Goal: Information Seeking & Learning: Learn about a topic

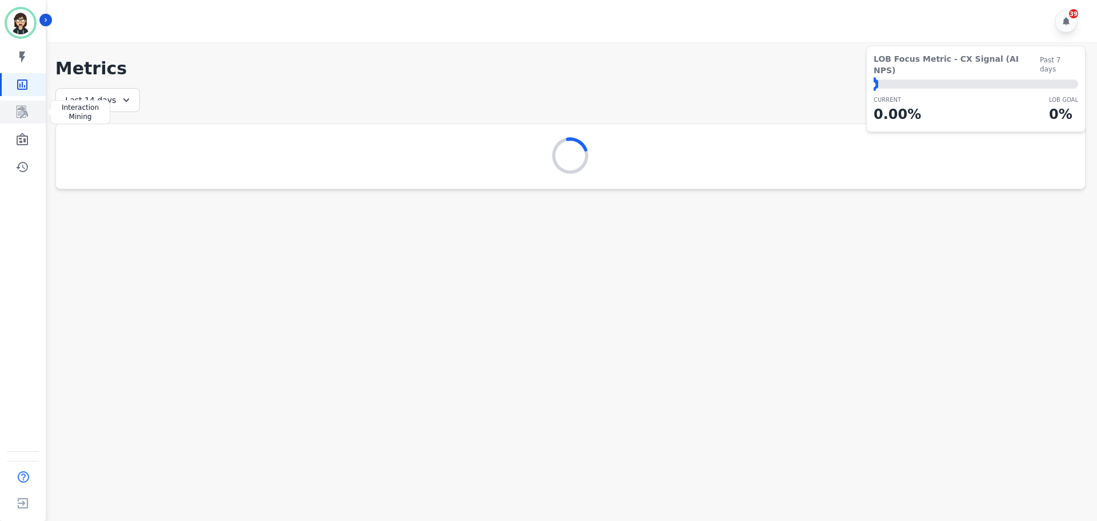
click at [23, 108] on icon "Sidebar" at bounding box center [22, 112] width 11 height 13
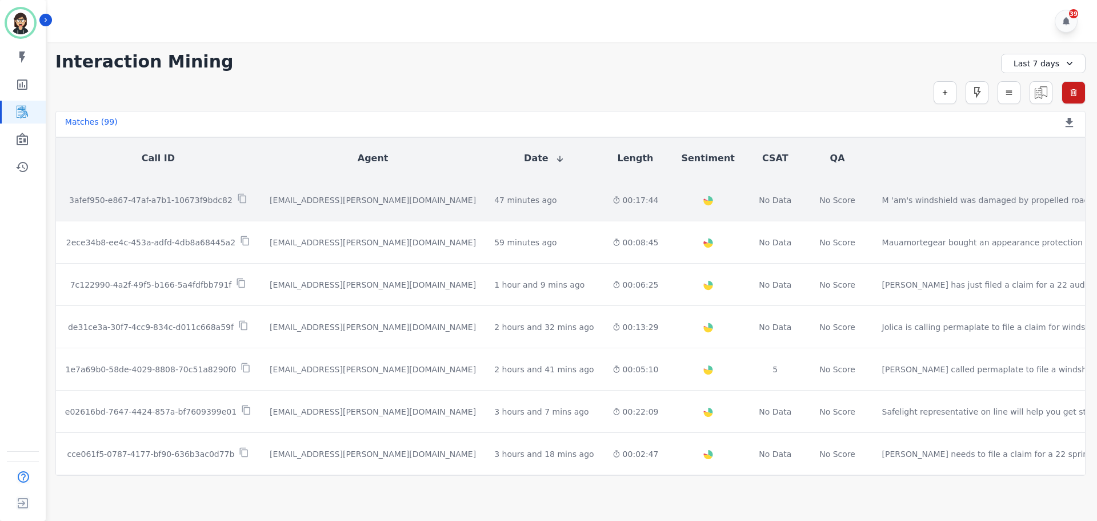
click at [179, 201] on p "3afef950-e867-47af-a7b1-10673f9bdc82" at bounding box center [150, 199] width 163 height 11
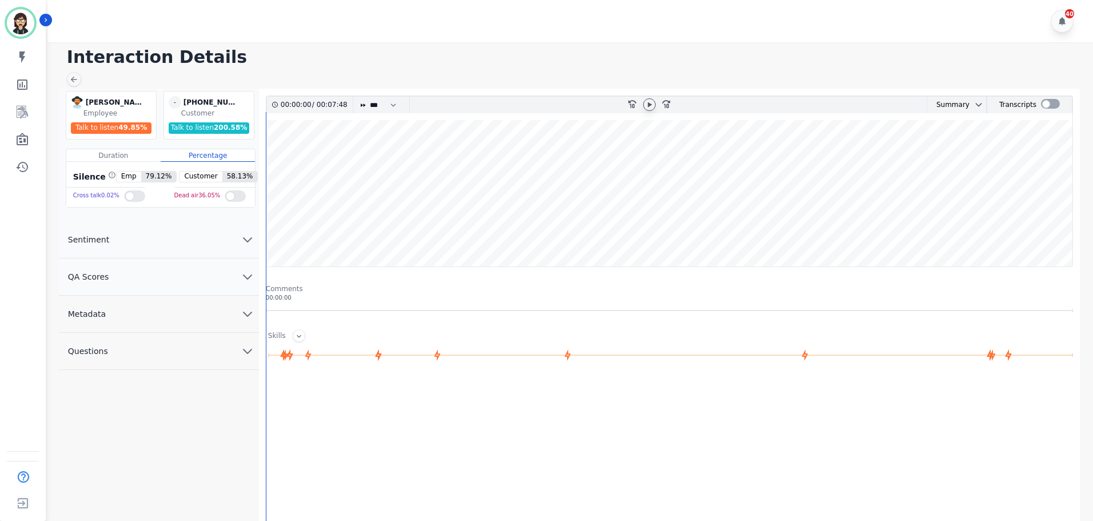
click at [649, 106] on icon at bounding box center [649, 104] width 4 height 5
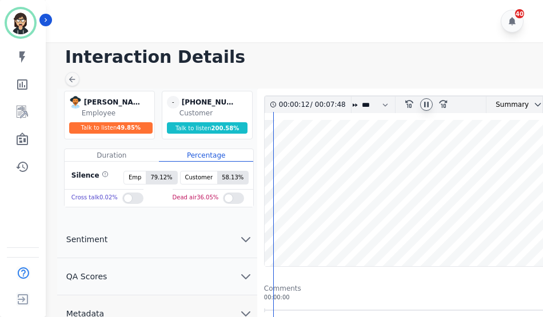
click at [371, 57] on h1 "Interaction Details" at bounding box center [298, 57] width 466 height 21
click at [369, 102] on select "* * * **** * *** * ****" at bounding box center [378, 105] width 34 height 17
click at [361, 97] on select "* * * **** * *** * ****" at bounding box center [378, 105] width 34 height 17
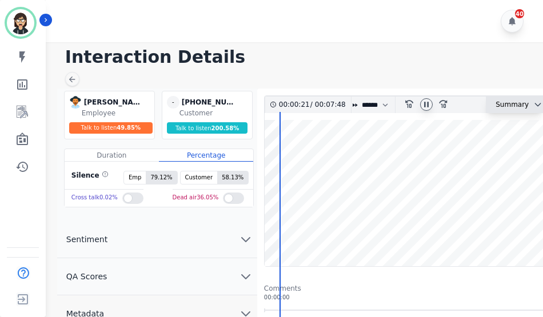
click at [511, 101] on div "Summary" at bounding box center [507, 105] width 42 height 17
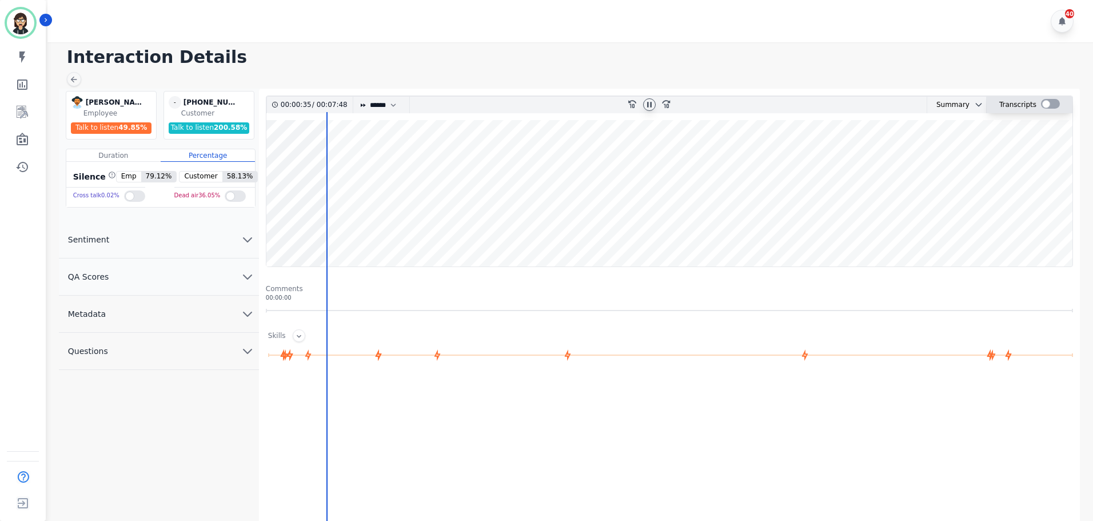
click at [1044, 101] on div at bounding box center [1050, 104] width 19 height 10
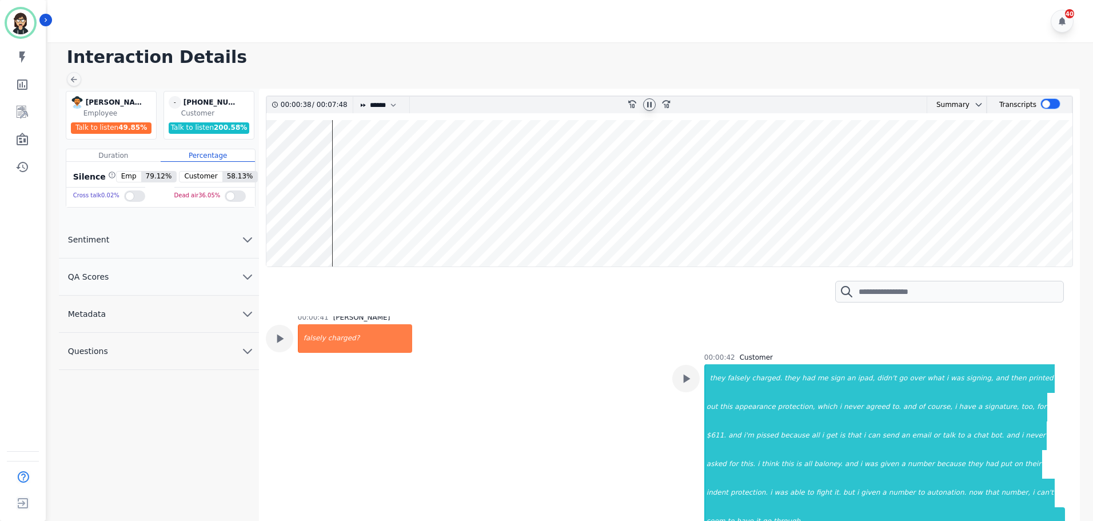
scroll to position [213, 0]
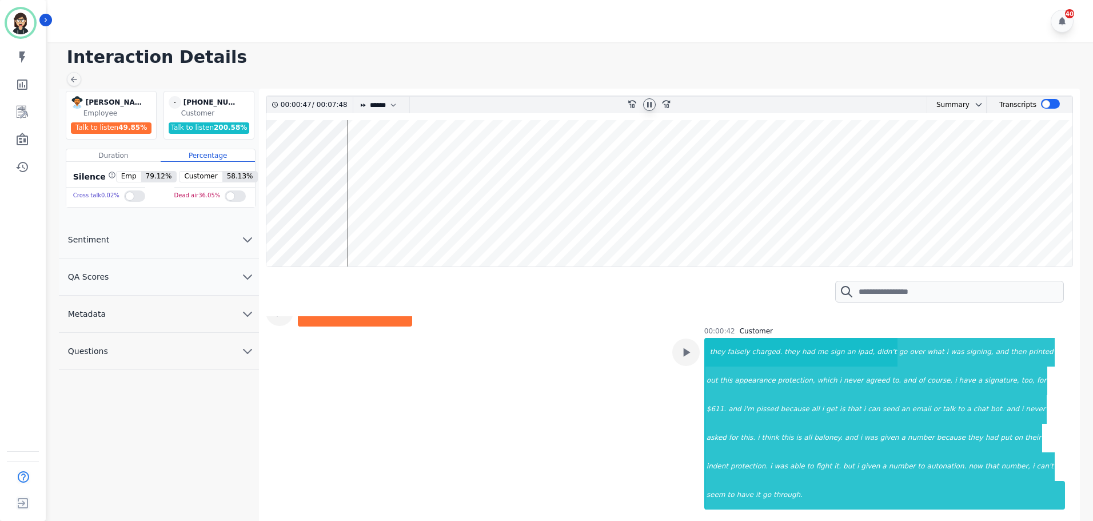
click at [843, 55] on h1 "Interaction Details" at bounding box center [574, 57] width 1014 height 21
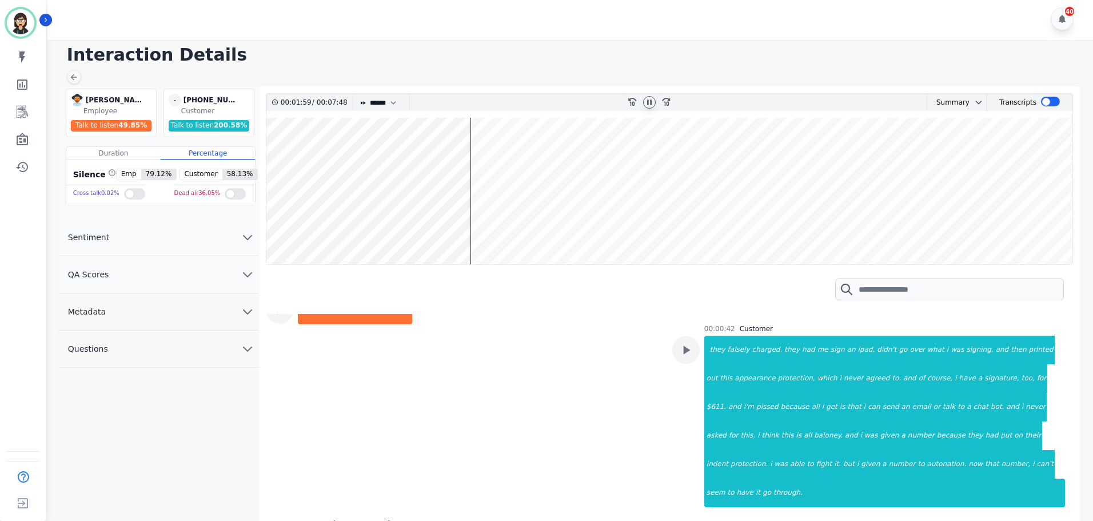
click at [470, 161] on wave at bounding box center [669, 191] width 806 height 146
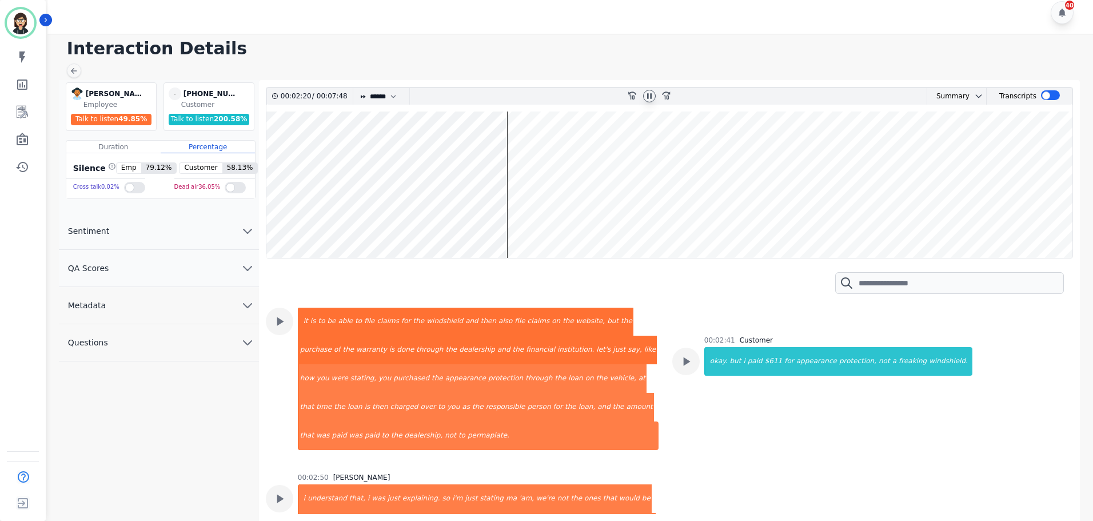
scroll to position [638, 0]
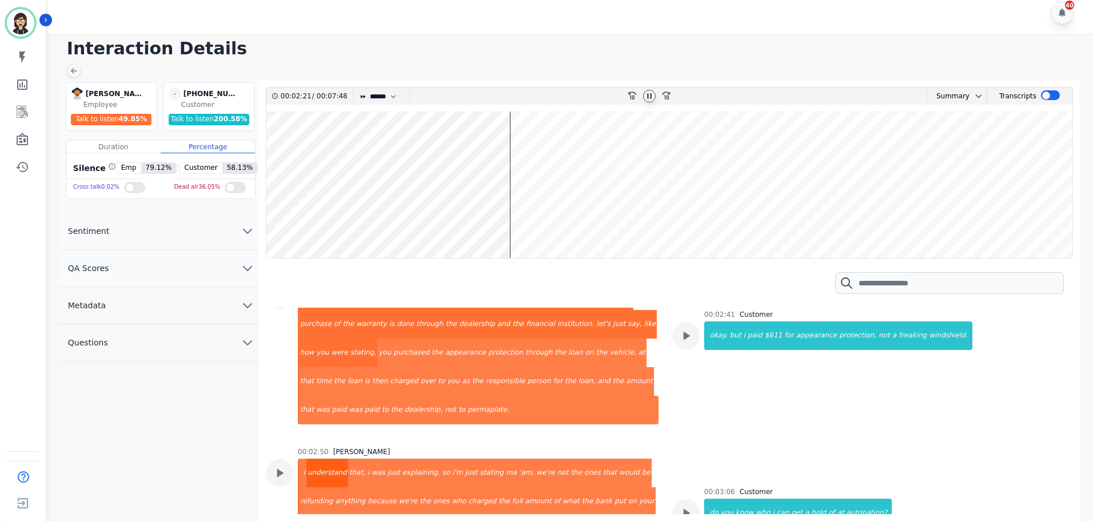
click at [306, 458] on div "understand" at bounding box center [327, 472] width 42 height 29
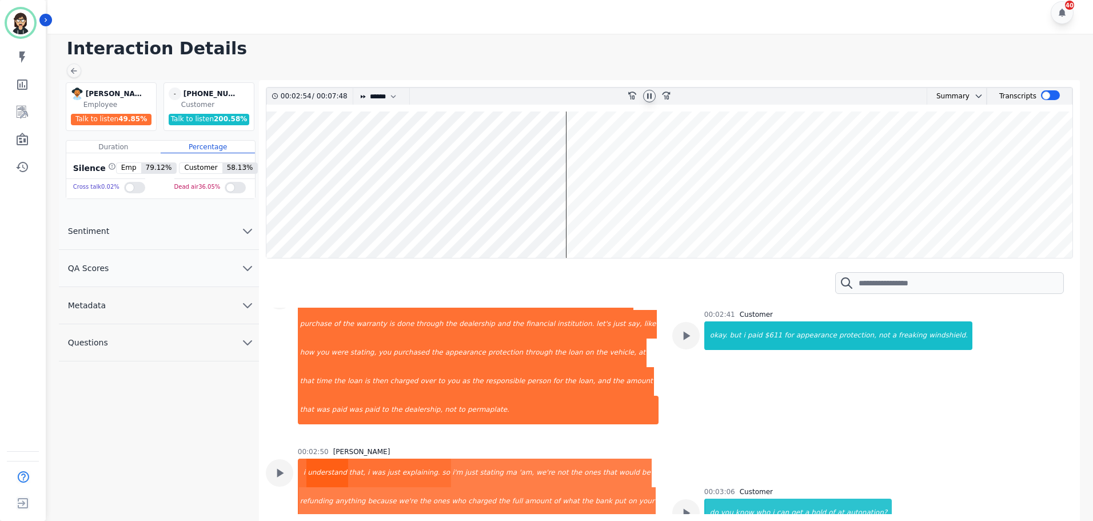
click at [307, 458] on div "understand" at bounding box center [327, 472] width 42 height 29
click at [398, 98] on select "* * * **** * *** * ****" at bounding box center [386, 96] width 34 height 17
select select "*"
click at [369, 88] on select "* * * **** * *** * ****" at bounding box center [386, 96] width 34 height 17
click at [300, 458] on div "i" at bounding box center [302, 472] width 7 height 29
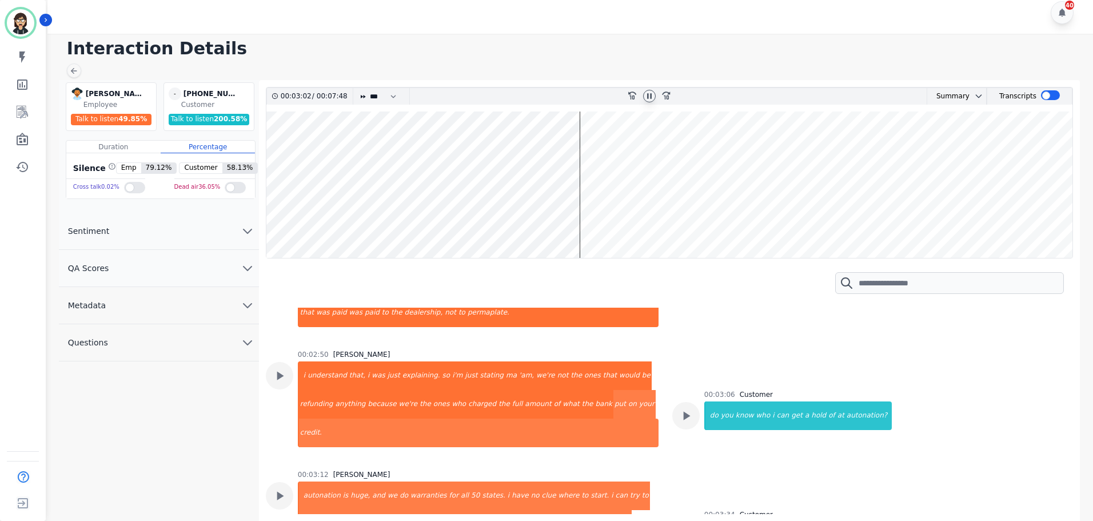
scroll to position [752, 0]
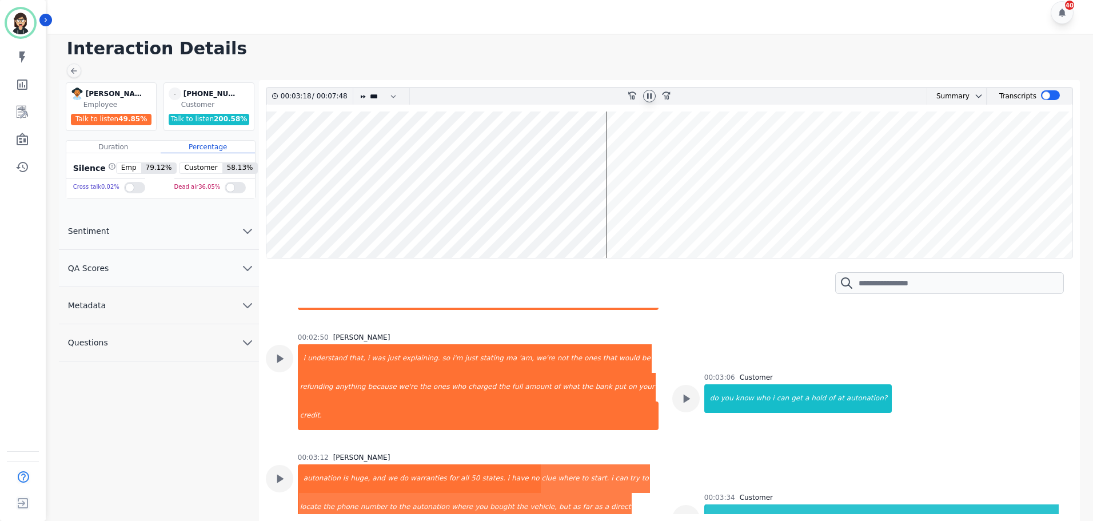
click at [647, 96] on icon at bounding box center [649, 95] width 5 height 5
click at [652, 95] on icon at bounding box center [649, 95] width 9 height 9
click at [304, 464] on div "autonation" at bounding box center [320, 478] width 43 height 29
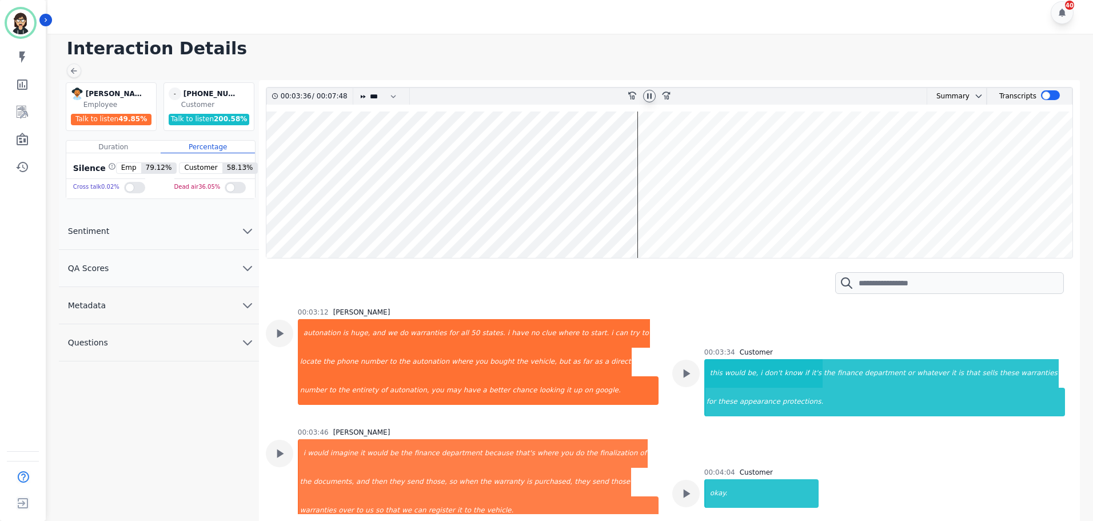
scroll to position [923, 0]
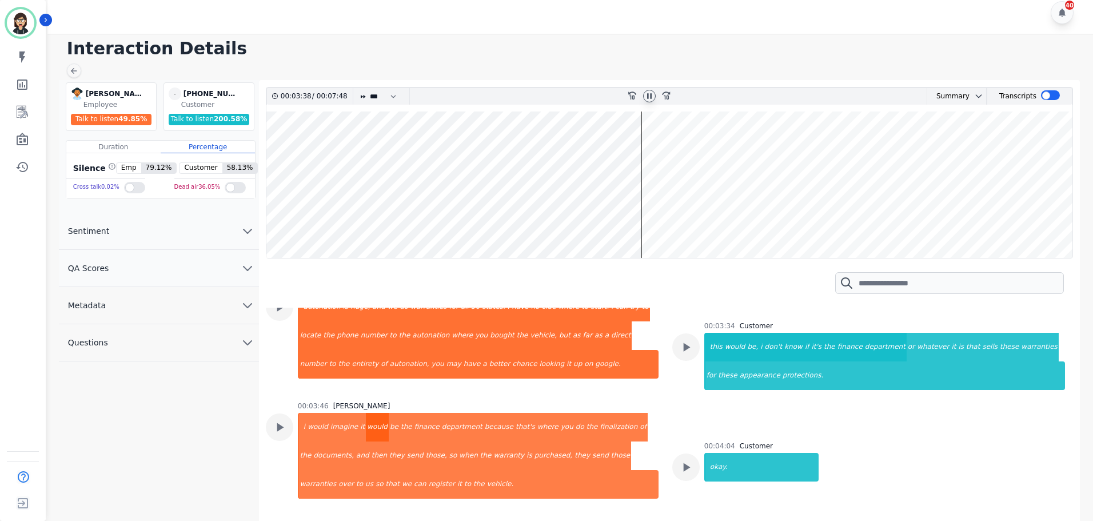
click at [369, 413] on div "would" at bounding box center [377, 427] width 23 height 29
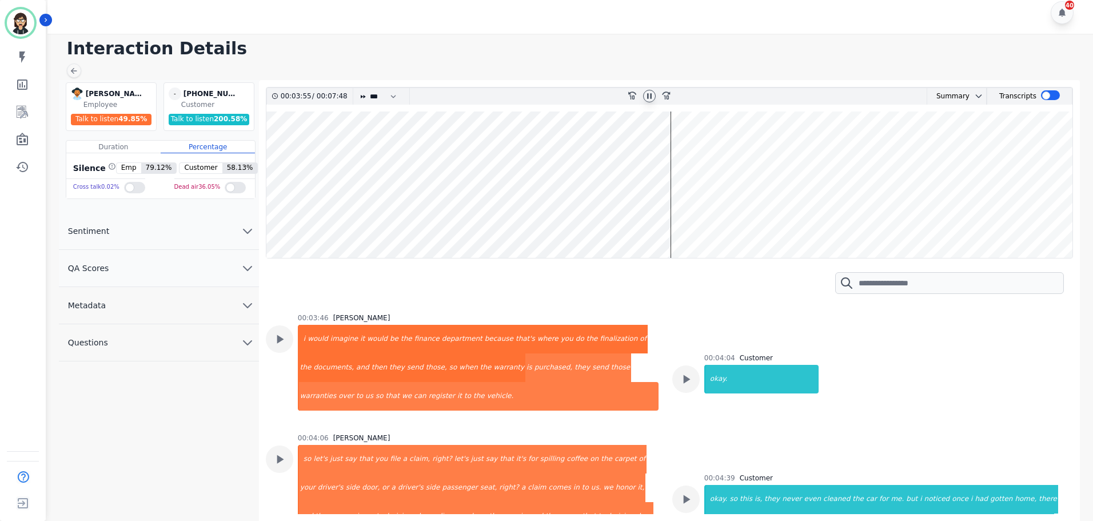
scroll to position [1038, 0]
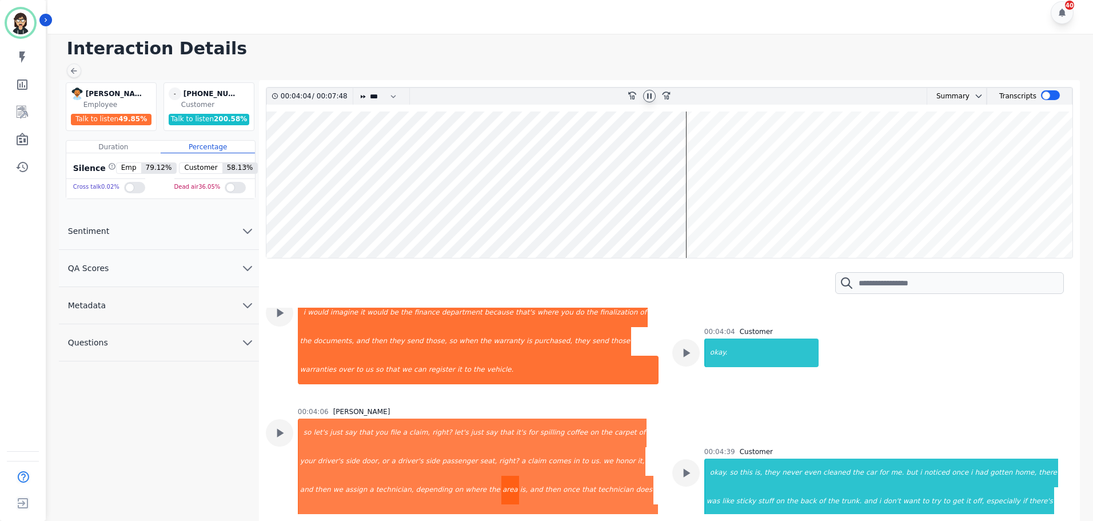
click at [501, 475] on div "area" at bounding box center [510, 489] width 18 height 29
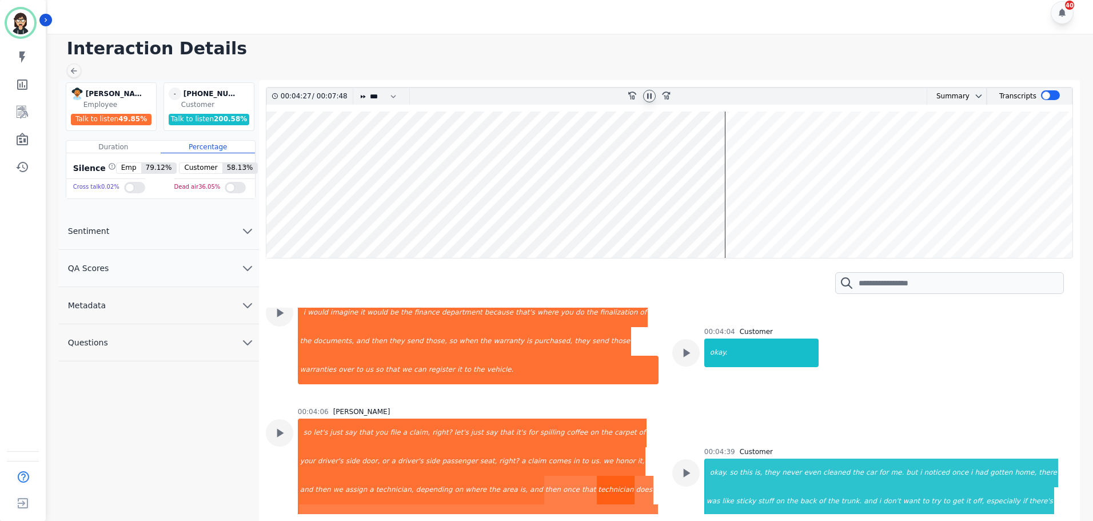
click at [597, 475] on div "technician" at bounding box center [616, 489] width 38 height 29
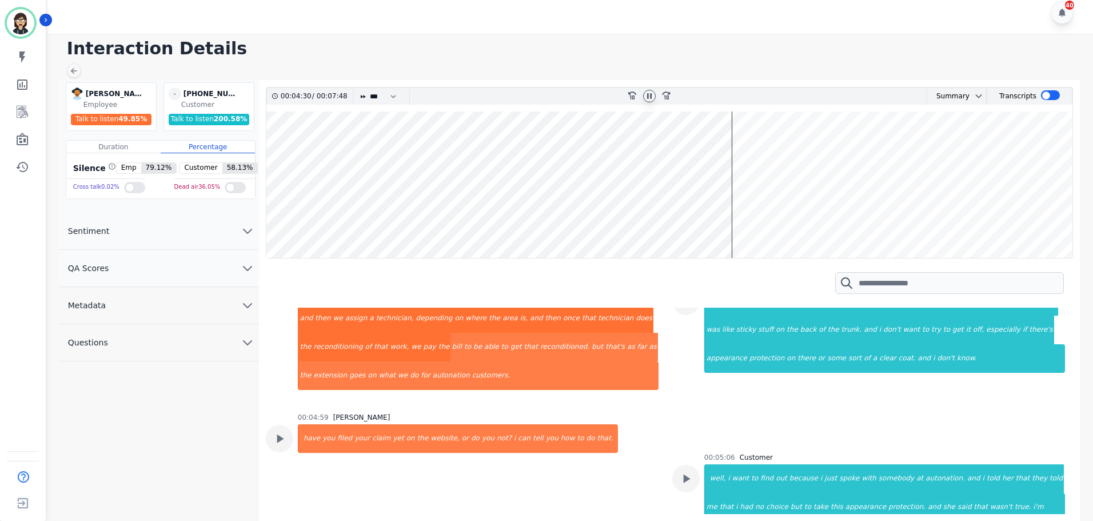
scroll to position [1323, 0]
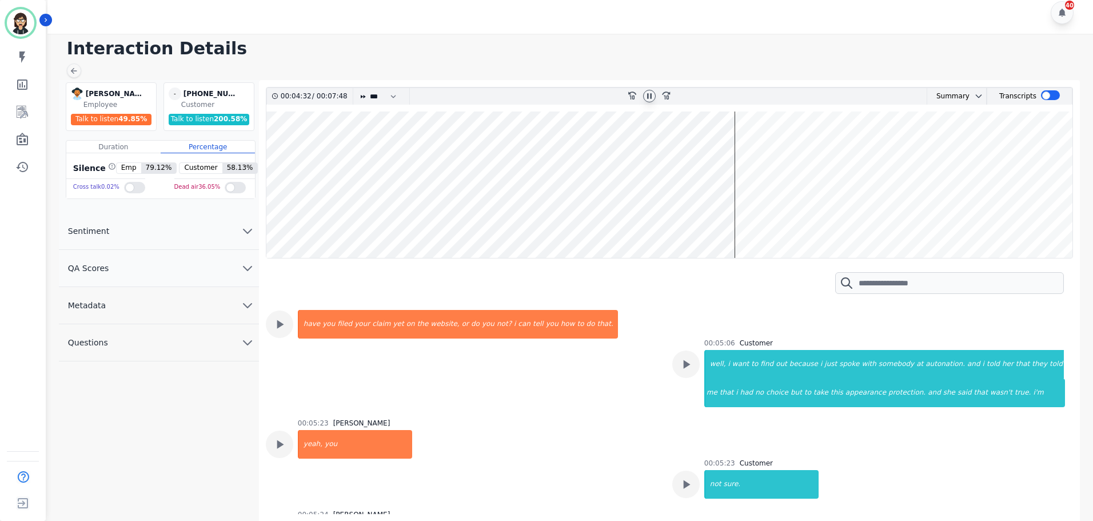
drag, startPoint x: 429, startPoint y: 457, endPoint x: 432, endPoint y: 447, distance: 10.7
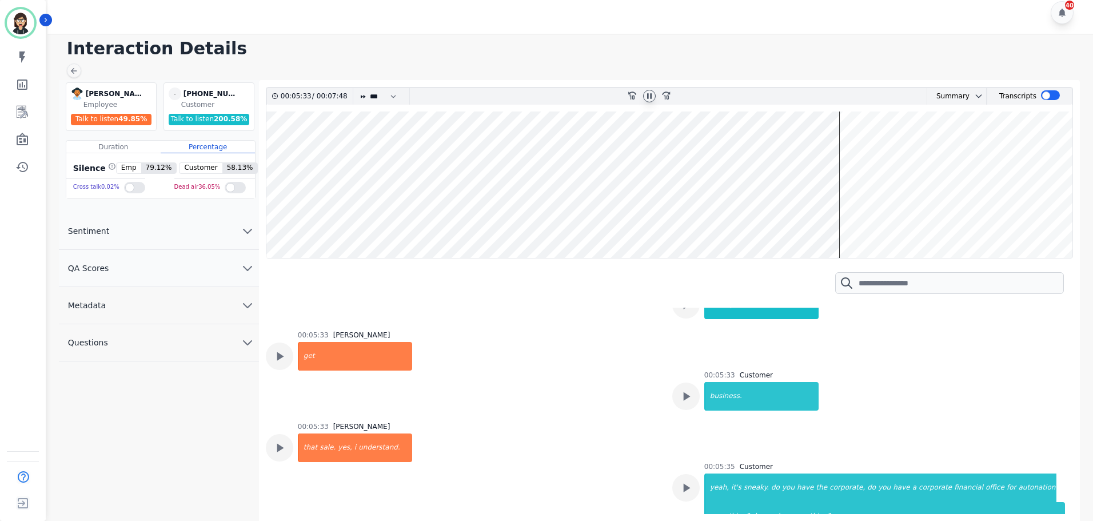
scroll to position [1895, 0]
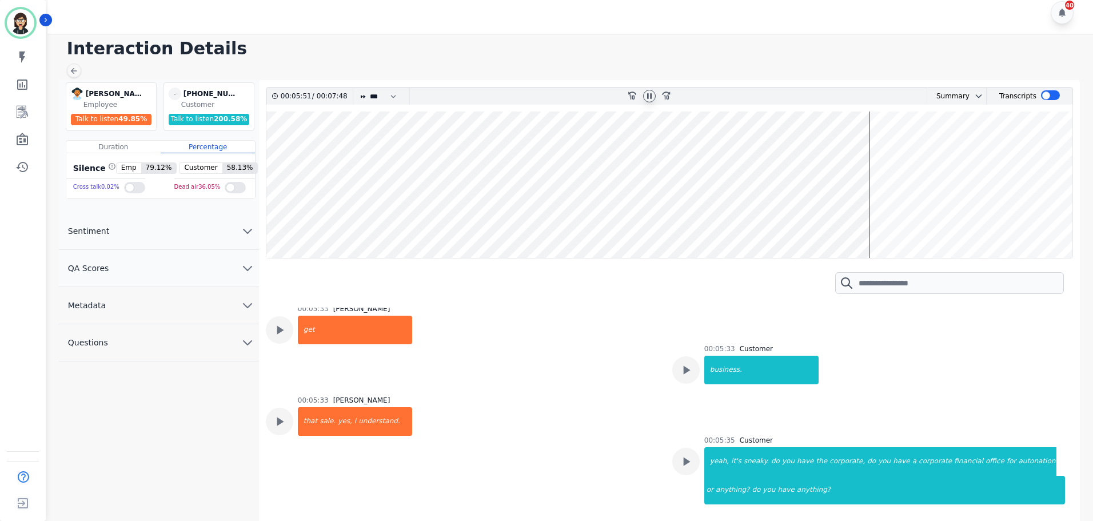
scroll to position [2009, 0]
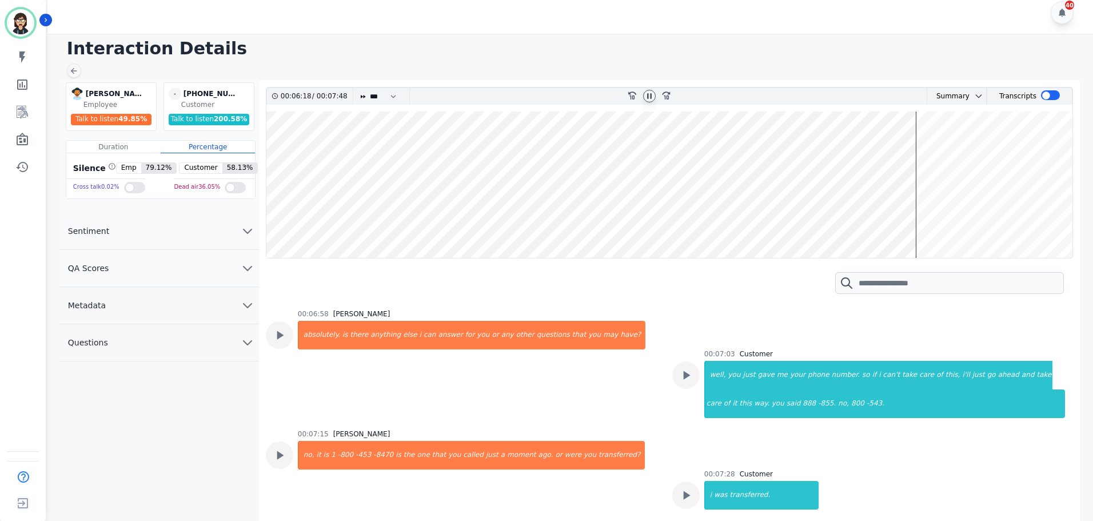
scroll to position [2489, 0]
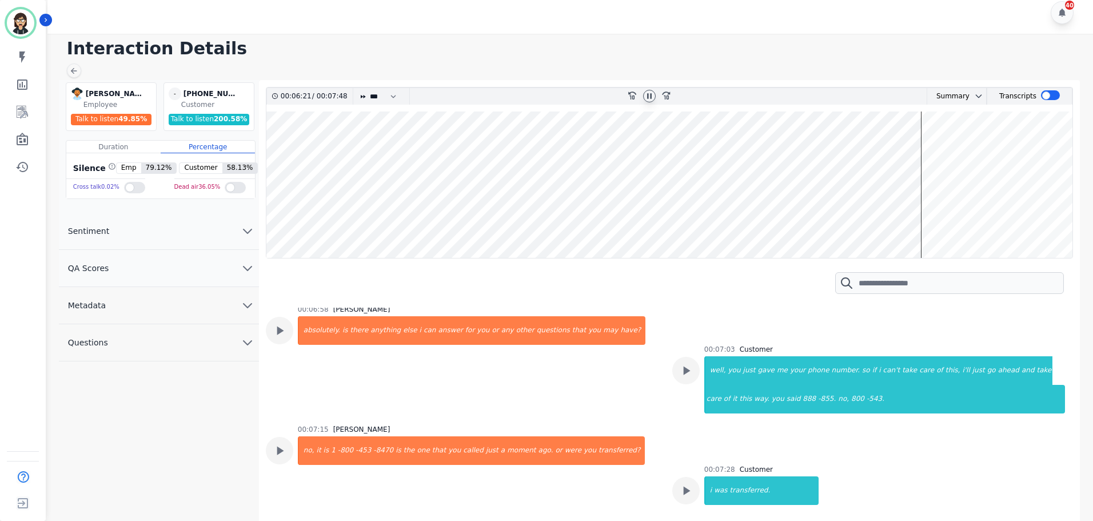
click at [647, 91] on div at bounding box center [649, 96] width 13 height 13
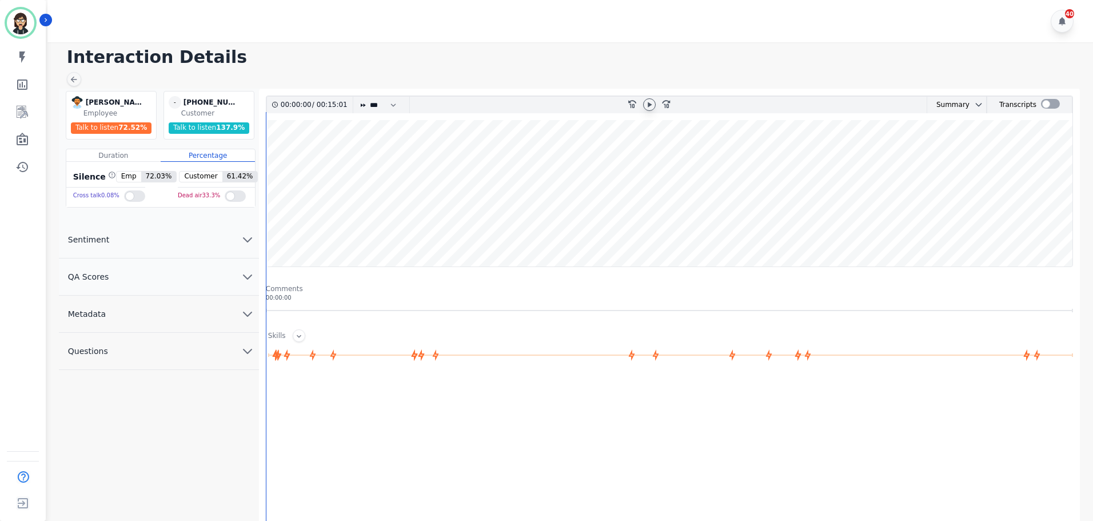
click at [647, 105] on icon at bounding box center [649, 104] width 9 height 9
click at [1057, 97] on div "Transcripts" at bounding box center [1029, 105] width 86 height 17
click at [1046, 106] on div at bounding box center [1050, 104] width 19 height 10
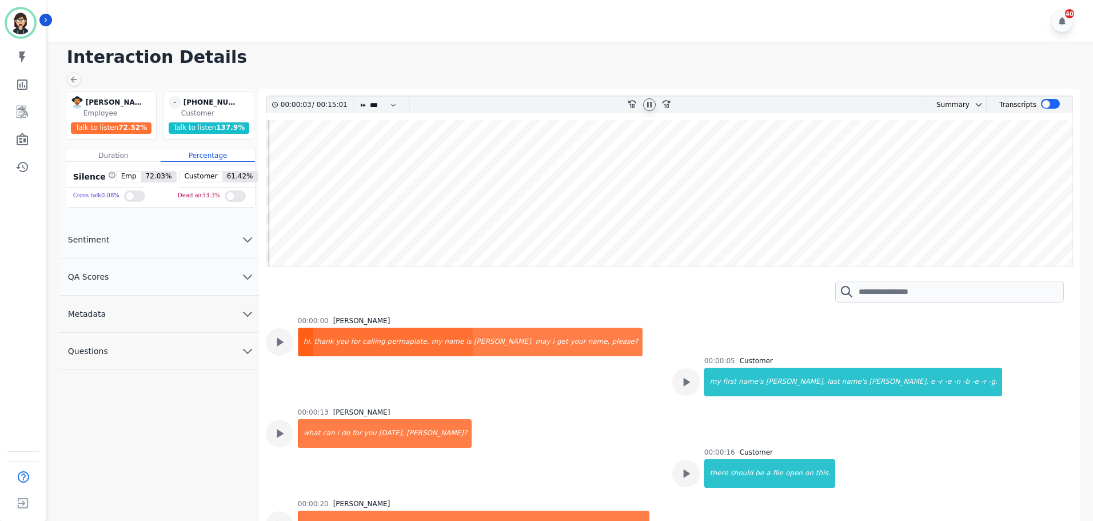
click at [302, 336] on div "hi," at bounding box center [306, 341] width 14 height 29
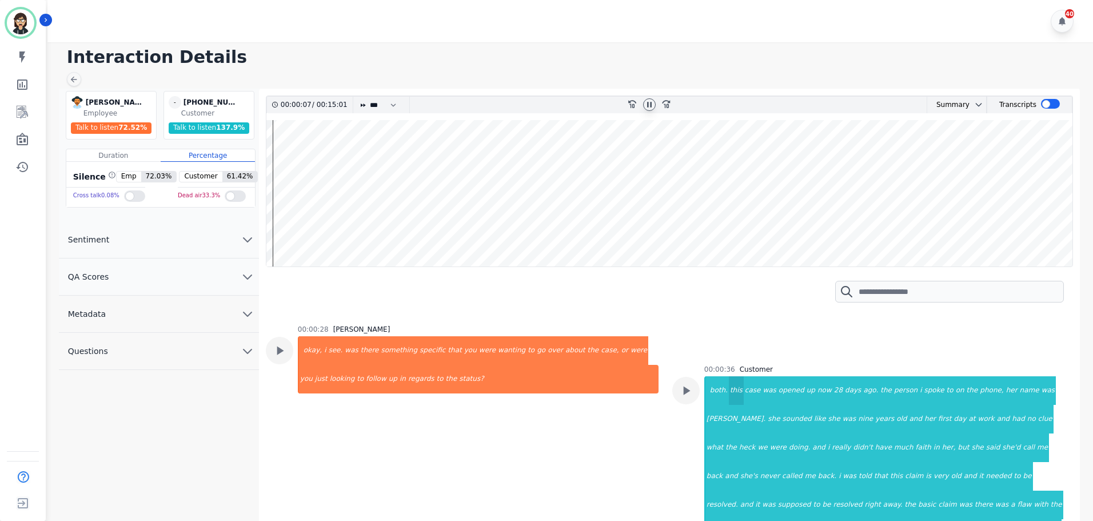
scroll to position [286, 0]
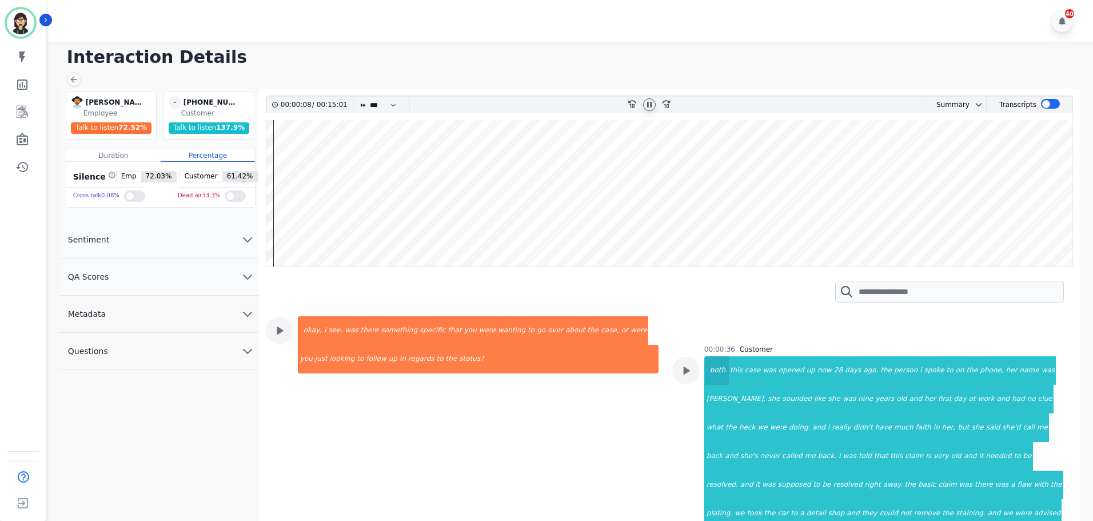
click at [714, 371] on div "both." at bounding box center [716, 370] width 23 height 29
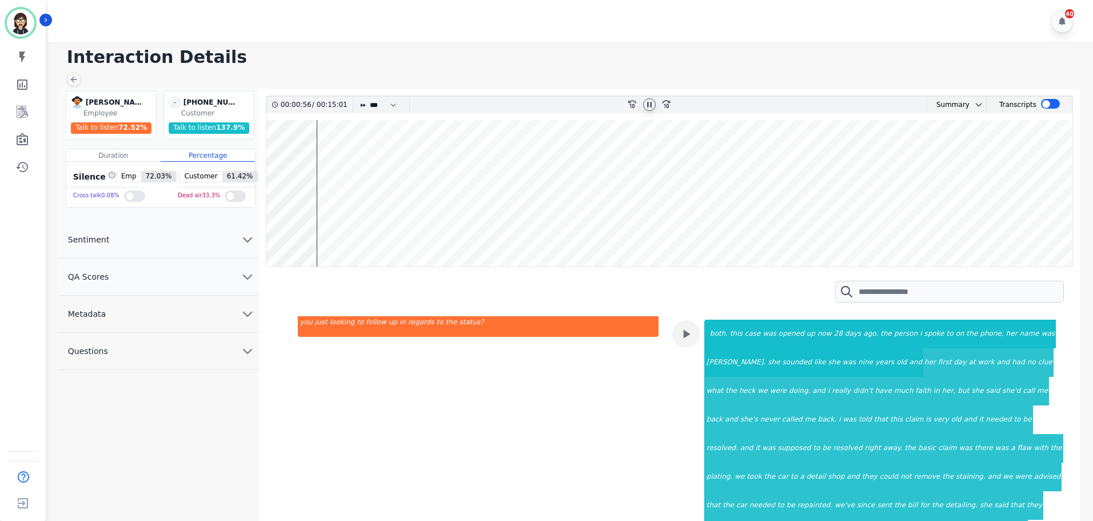
scroll to position [343, 0]
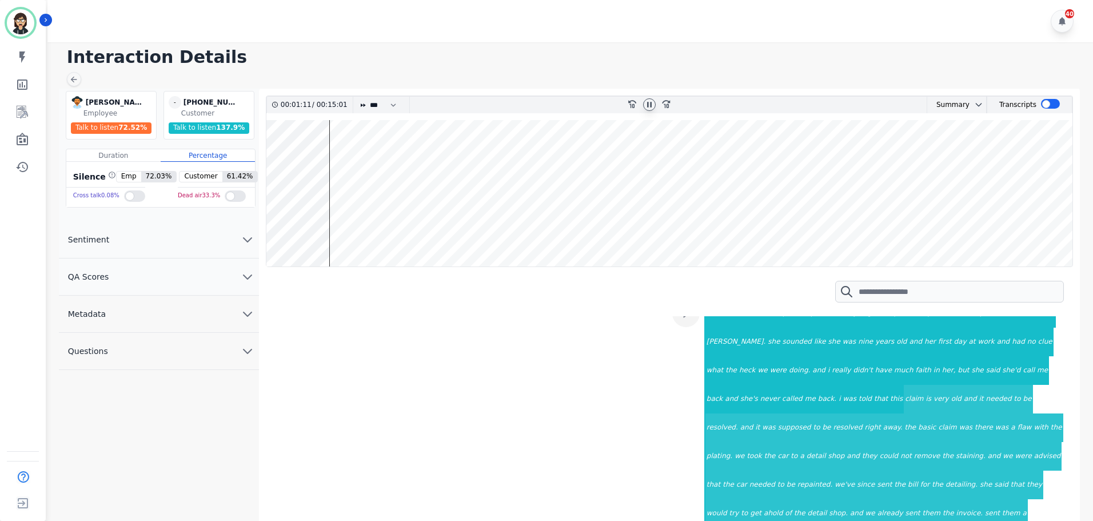
click at [646, 106] on icon at bounding box center [649, 104] width 9 height 9
